Goal: Obtain resource: Download file/media

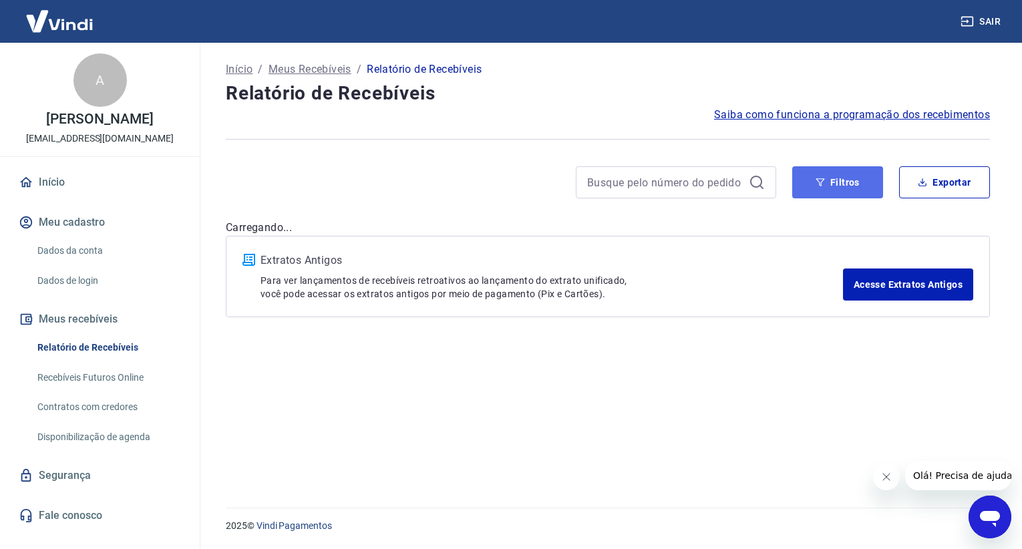
click at [799, 177] on button "Filtros" at bounding box center [837, 182] width 91 height 32
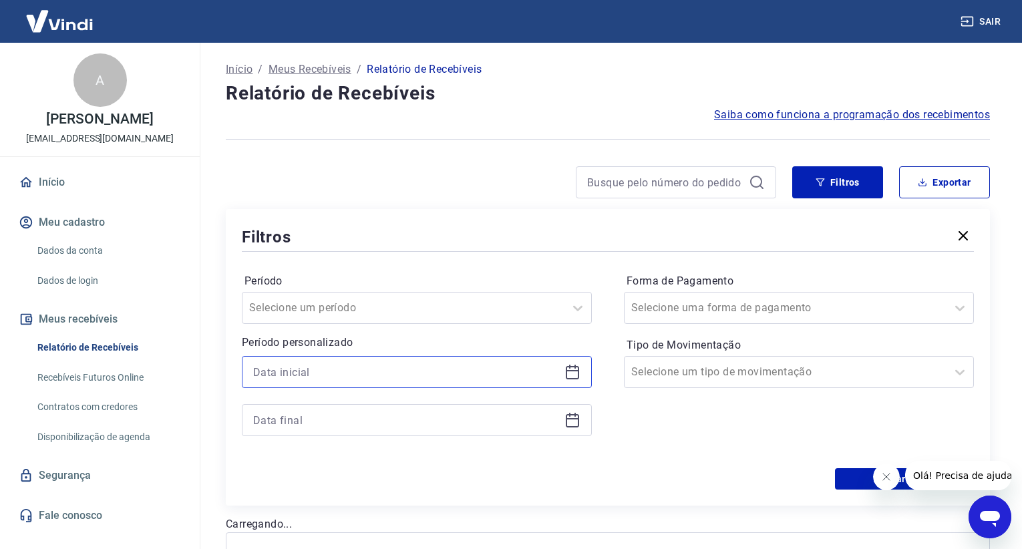
click at [360, 369] on input at bounding box center [406, 372] width 306 height 20
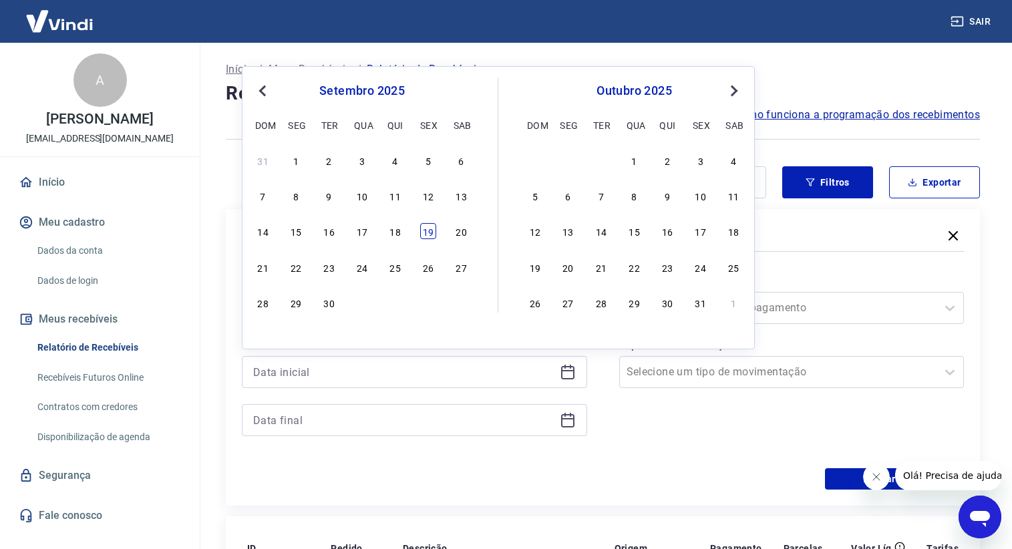
click at [429, 238] on div "19" at bounding box center [428, 231] width 16 height 16
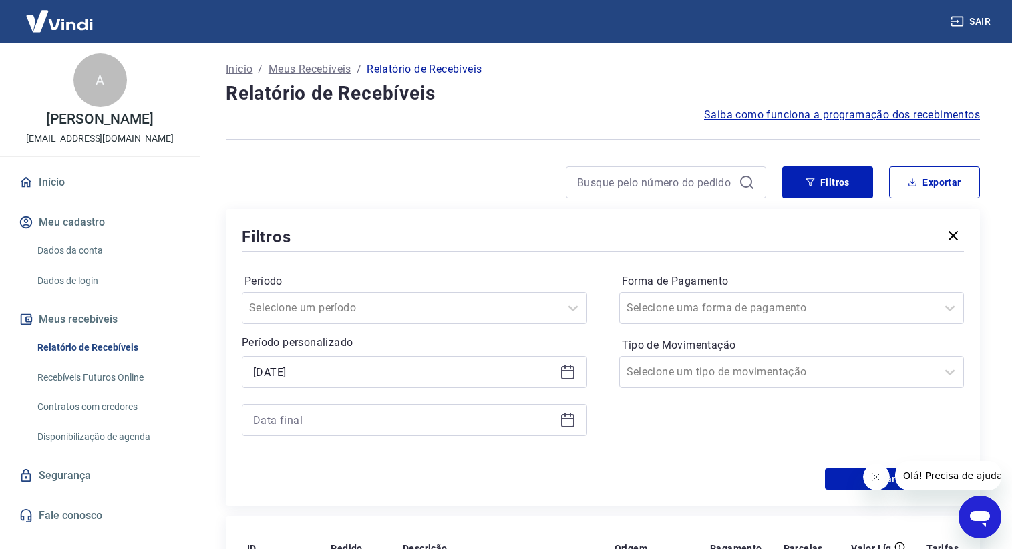
type input "[DATE]"
click at [446, 419] on input at bounding box center [403, 420] width 301 height 20
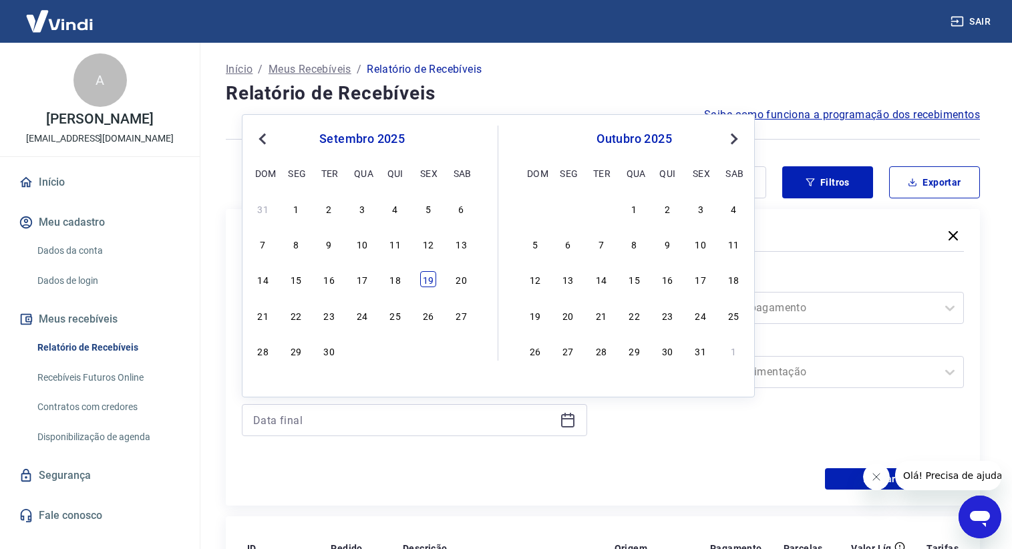
drag, startPoint x: 426, startPoint y: 285, endPoint x: 13, endPoint y: 13, distance: 493.5
click at [426, 285] on div "19" at bounding box center [428, 279] width 16 height 16
type input "[DATE]"
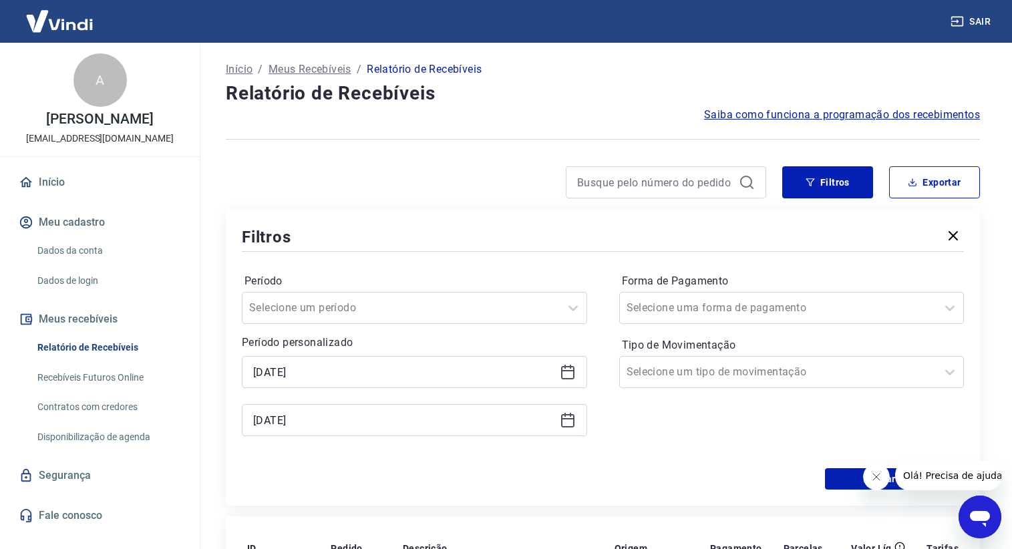
click at [878, 477] on icon "Fechar mensagem da empresa" at bounding box center [876, 477] width 11 height 11
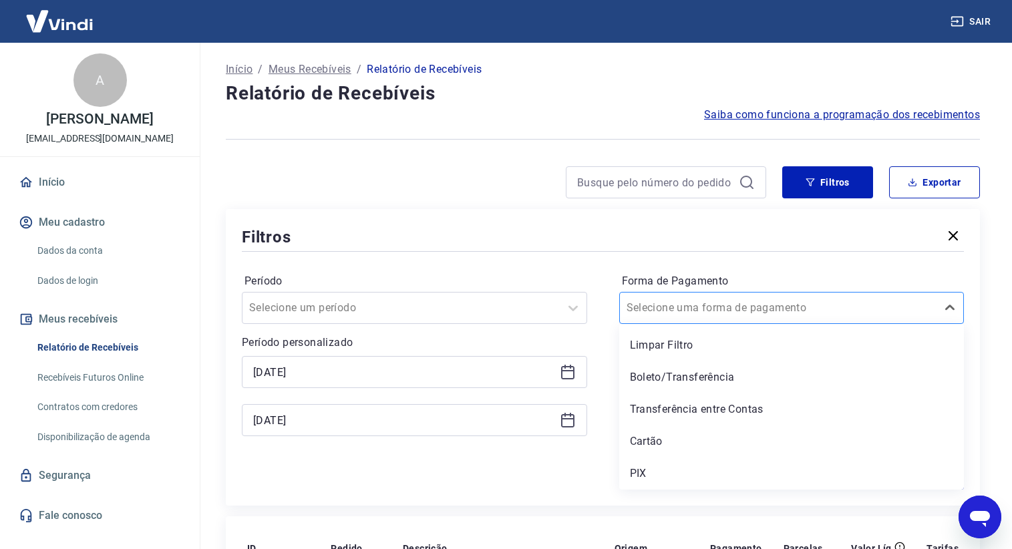
click at [772, 309] on div at bounding box center [779, 308] width 304 height 19
click at [737, 435] on div "Cartão" at bounding box center [791, 441] width 345 height 27
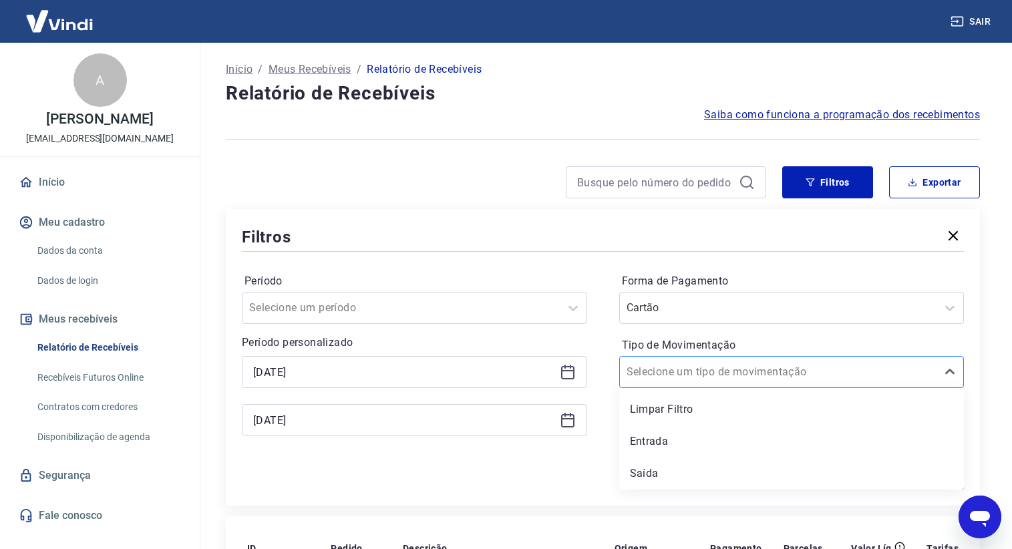
drag, startPoint x: 695, startPoint y: 356, endPoint x: 697, endPoint y: 363, distance: 6.8
click at [697, 363] on div "Selecione um tipo de movimentação" at bounding box center [791, 372] width 345 height 32
click at [702, 432] on div "Entrada" at bounding box center [791, 441] width 345 height 27
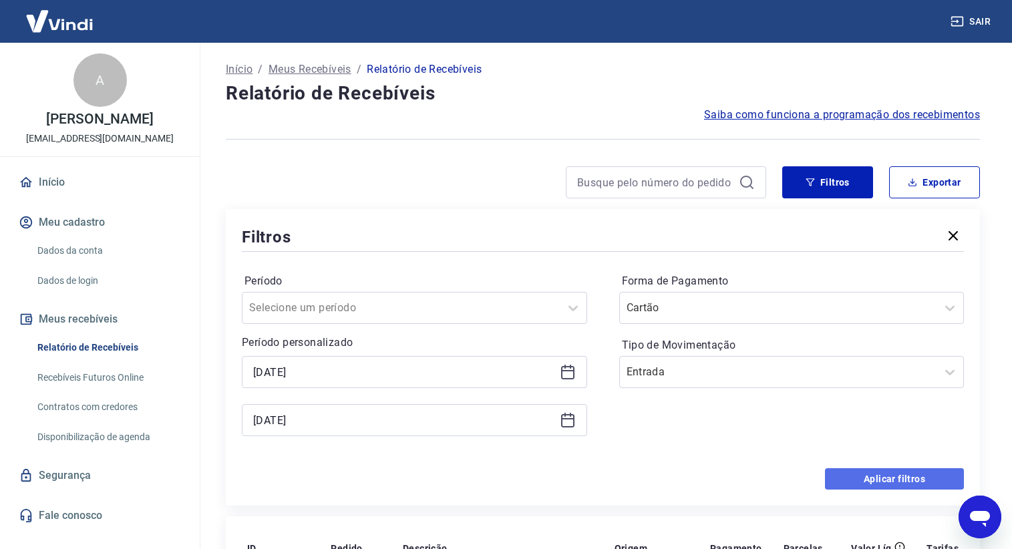
click at [850, 480] on button "Aplicar filtros" at bounding box center [894, 478] width 139 height 21
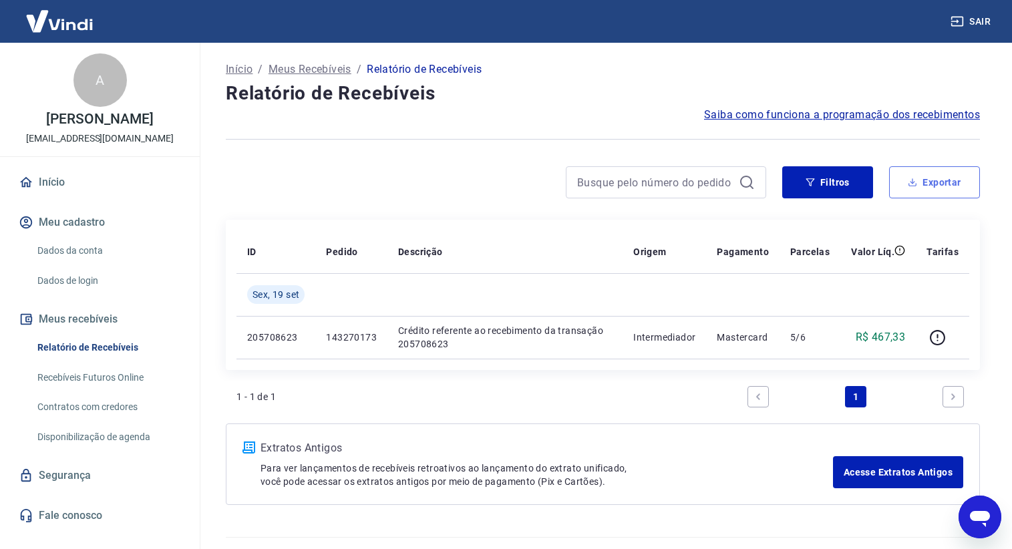
click at [922, 190] on button "Exportar" at bounding box center [934, 182] width 91 height 32
type input "[DATE]"
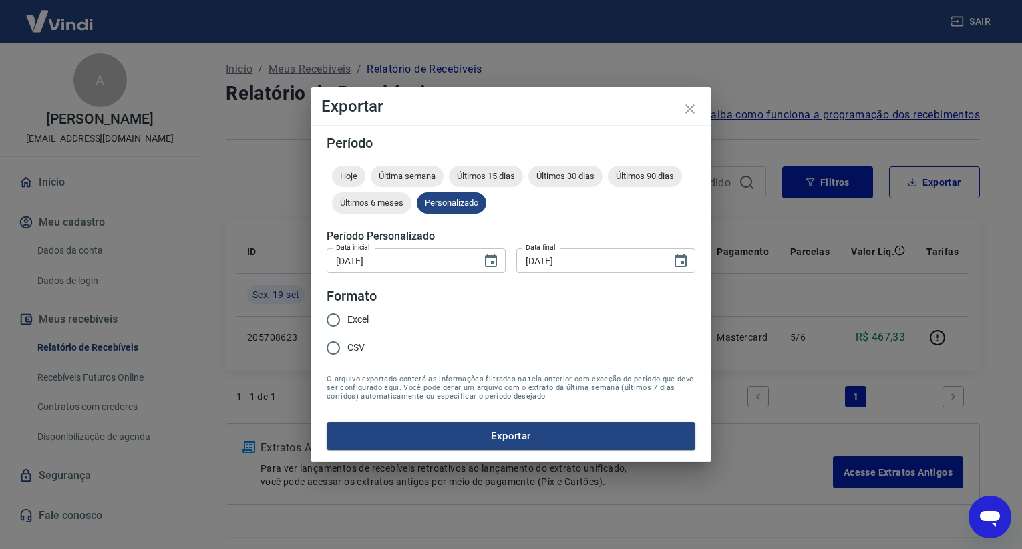
click at [349, 315] on span "Excel" at bounding box center [357, 320] width 21 height 14
click at [347, 315] on input "Excel" at bounding box center [333, 320] width 28 height 28
radio input "true"
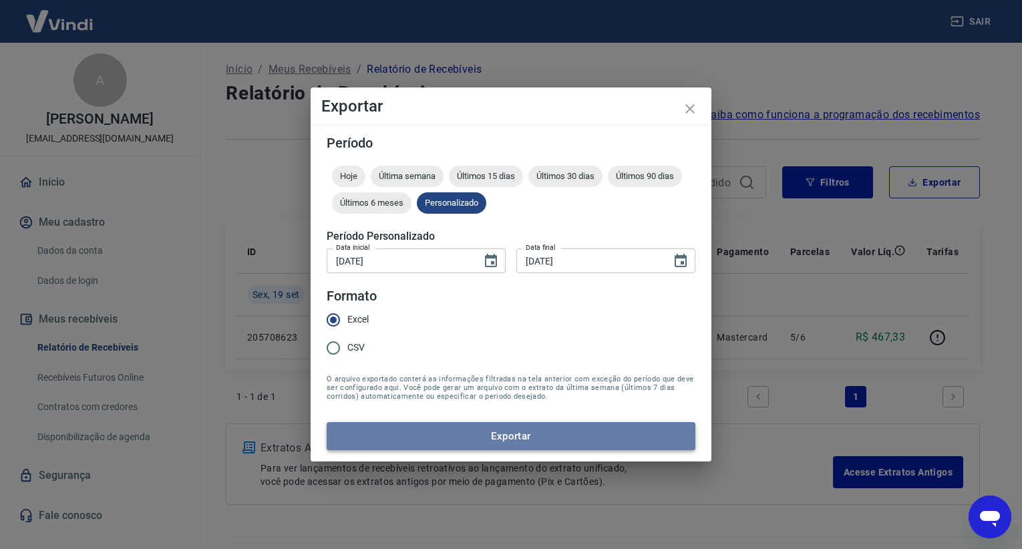
drag, startPoint x: 424, startPoint y: 435, endPoint x: 417, endPoint y: 426, distance: 11.9
click at [422, 435] on button "Exportar" at bounding box center [511, 436] width 369 height 28
